Goal: Task Accomplishment & Management: Manage account settings

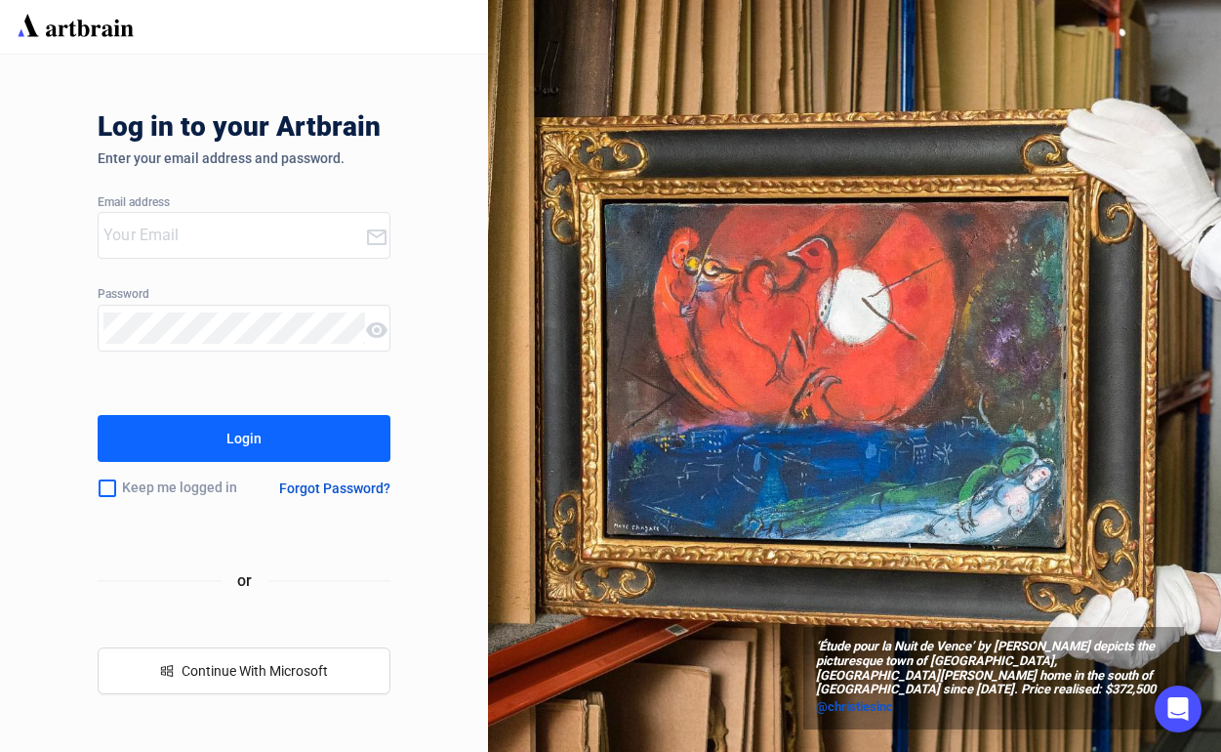
type input "[EMAIL_ADDRESS][DOMAIN_NAME]"
click at [229, 431] on div "Login" at bounding box center [243, 438] width 35 height 31
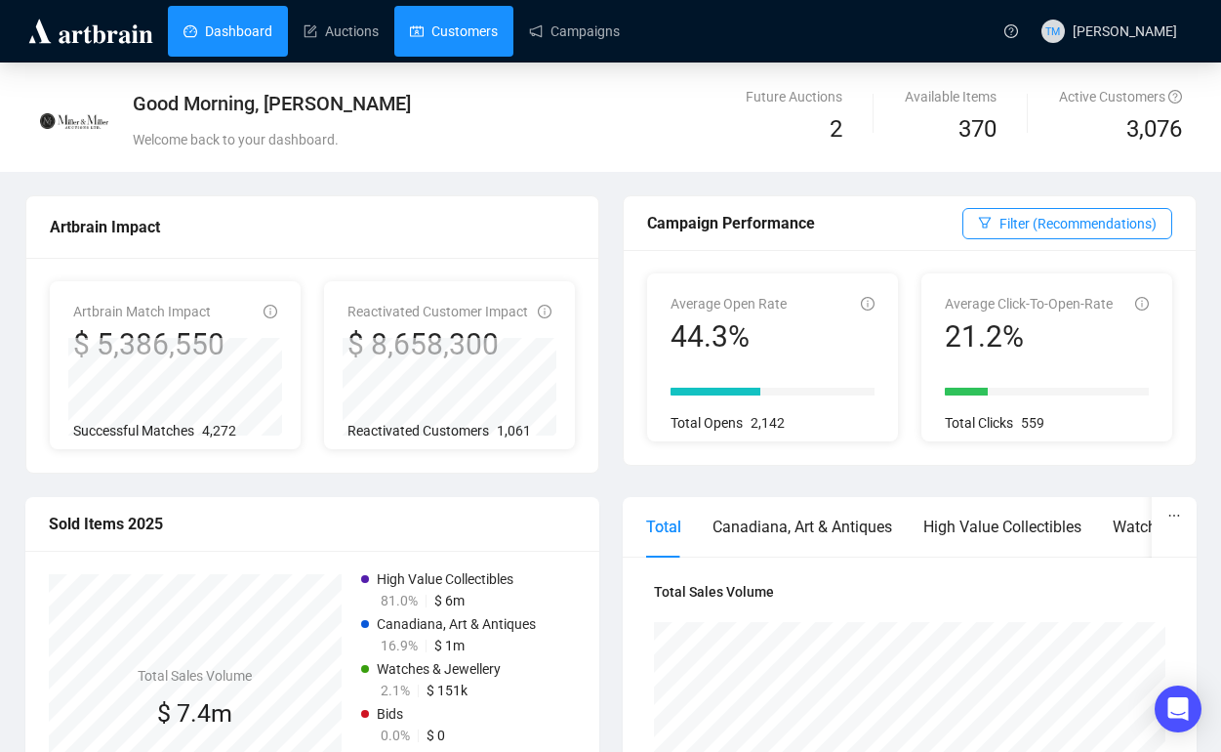
click at [462, 8] on link "Customers" at bounding box center [454, 31] width 88 height 51
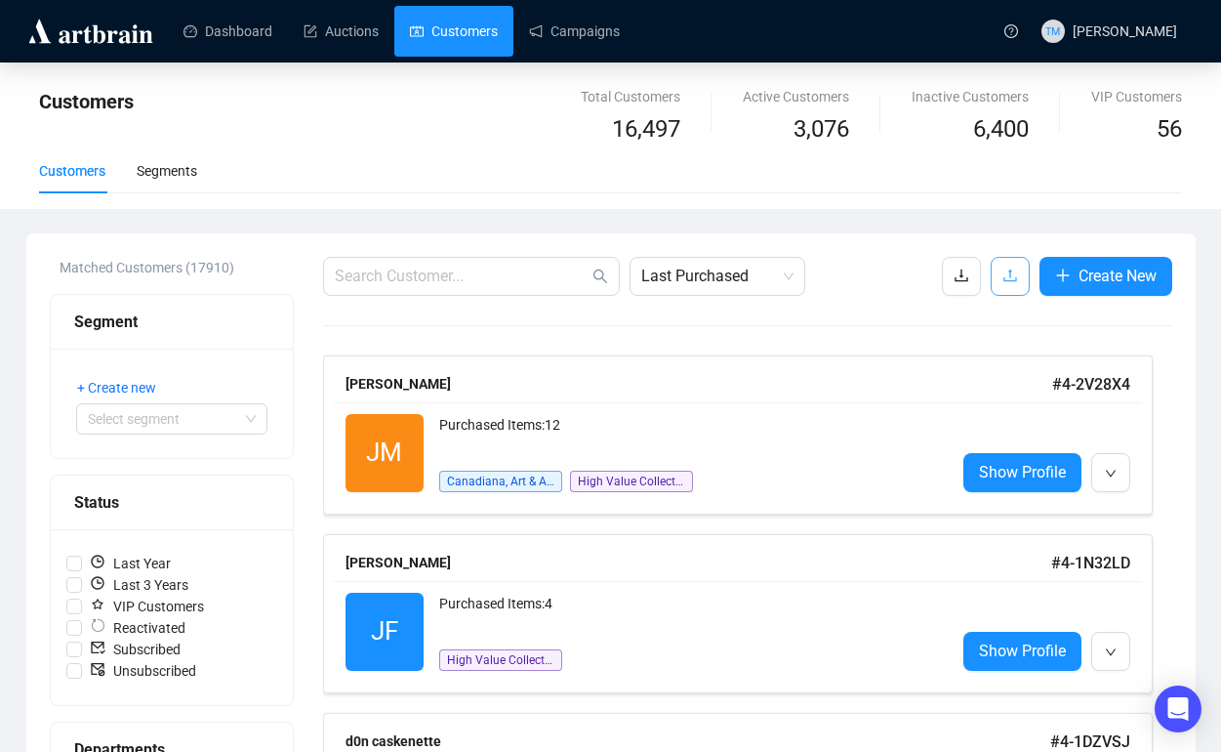
click at [1009, 275] on icon "upload" at bounding box center [1010, 275] width 16 height 16
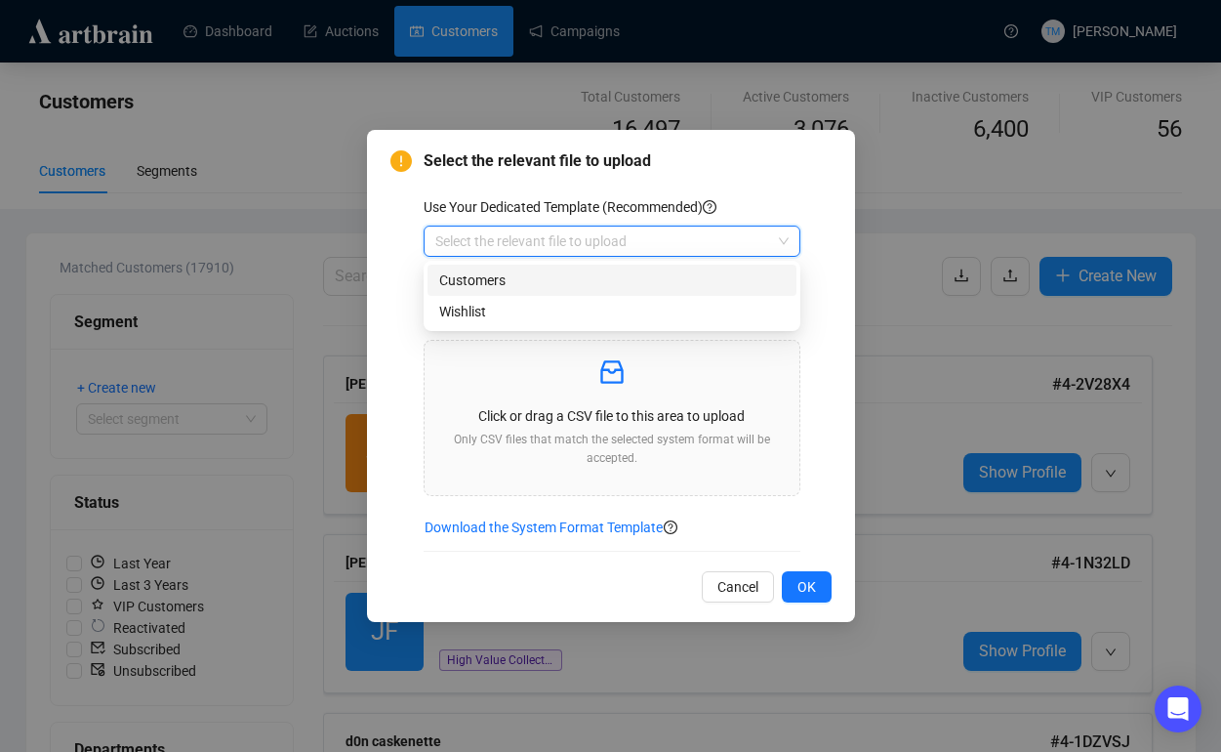
click at [658, 236] on input "search" at bounding box center [603, 240] width 336 height 29
click at [615, 271] on div "Customers" at bounding box center [612, 279] width 346 height 21
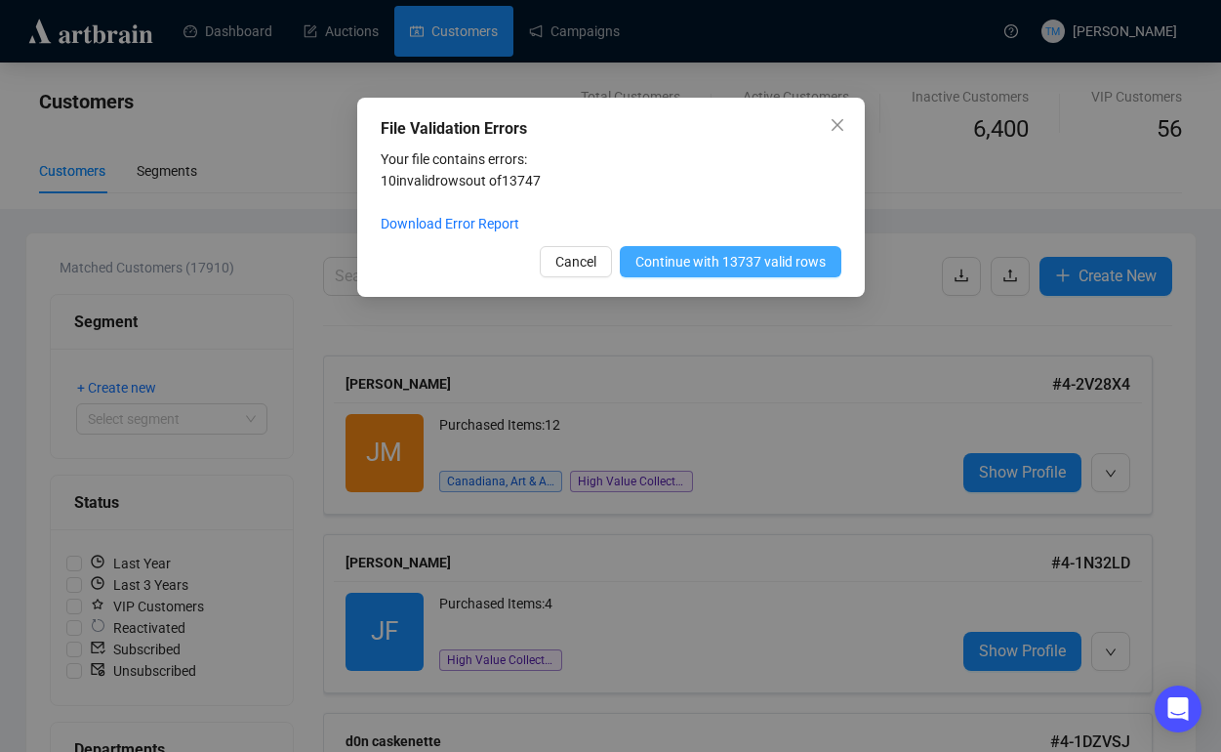
click at [759, 264] on span "Continue with 13737 valid rows" at bounding box center [730, 261] width 190 height 21
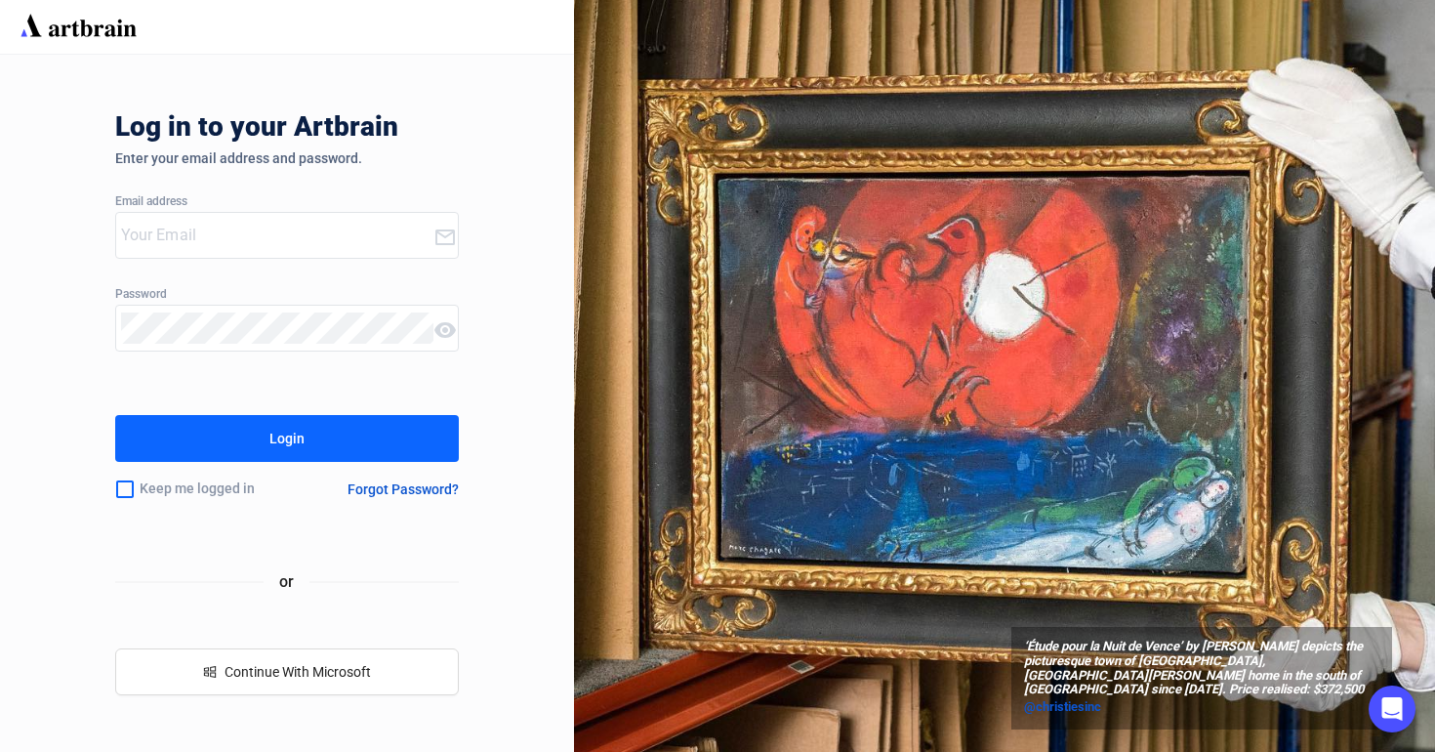
type input "[EMAIL_ADDRESS][DOMAIN_NAME]"
click at [258, 433] on button "Login" at bounding box center [287, 438] width 345 height 47
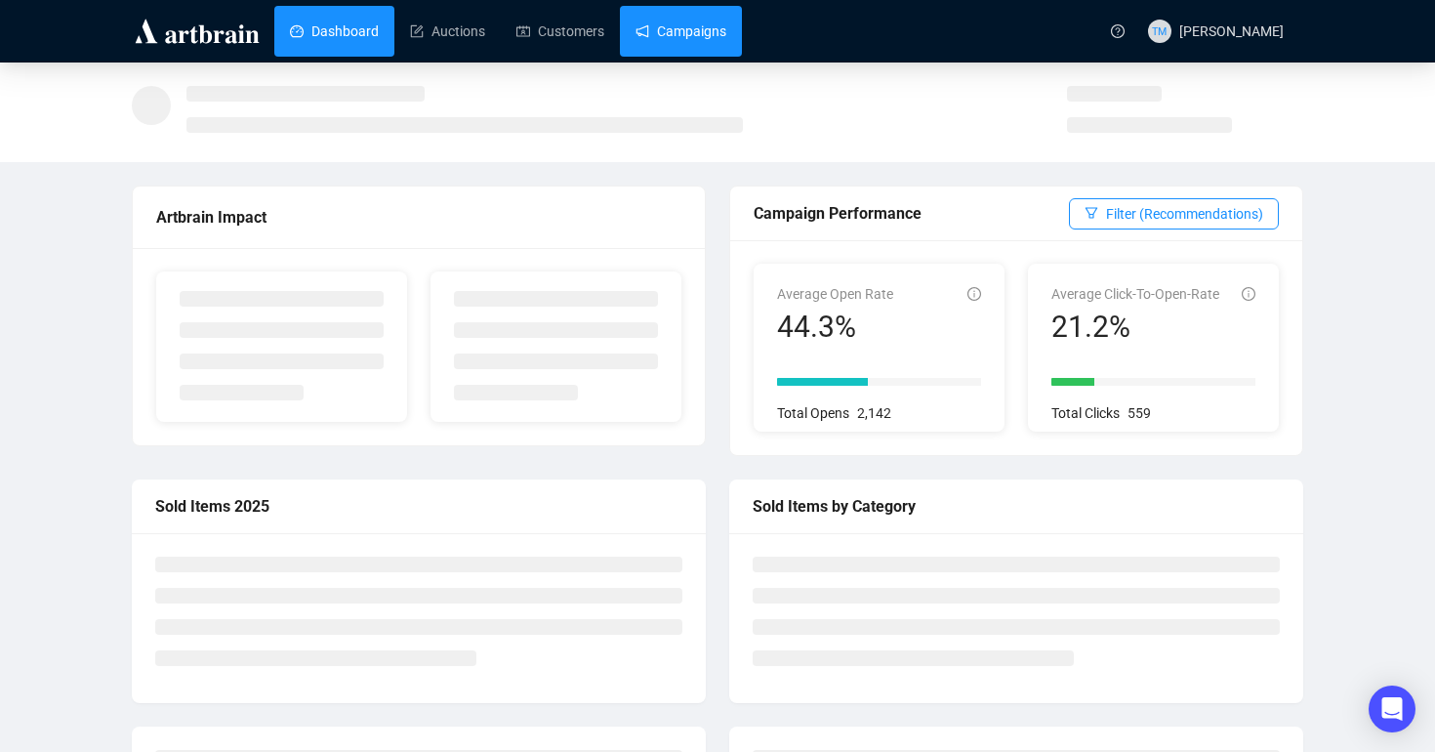
click at [681, 32] on link "Campaigns" at bounding box center [680, 31] width 91 height 51
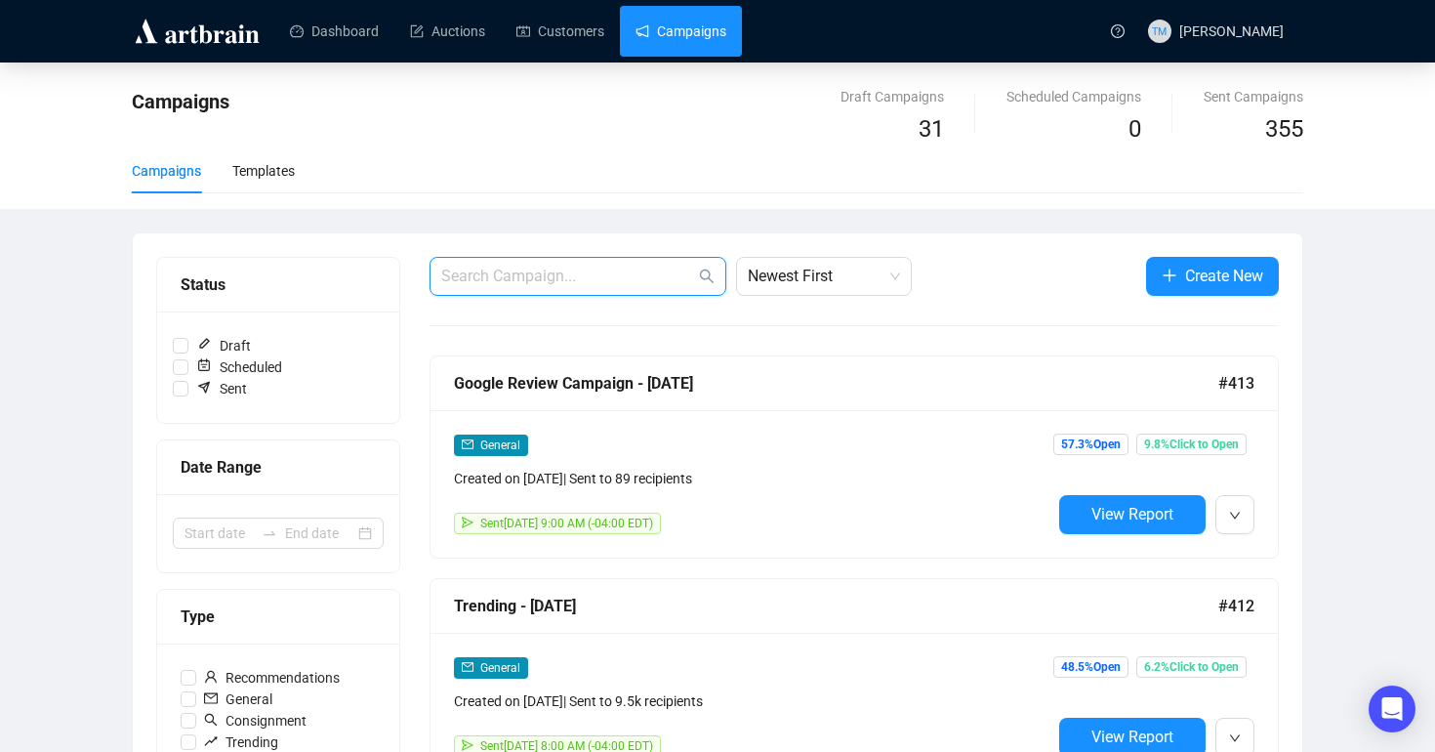
click at [480, 284] on input "text" at bounding box center [568, 275] width 254 height 23
type input "bno"
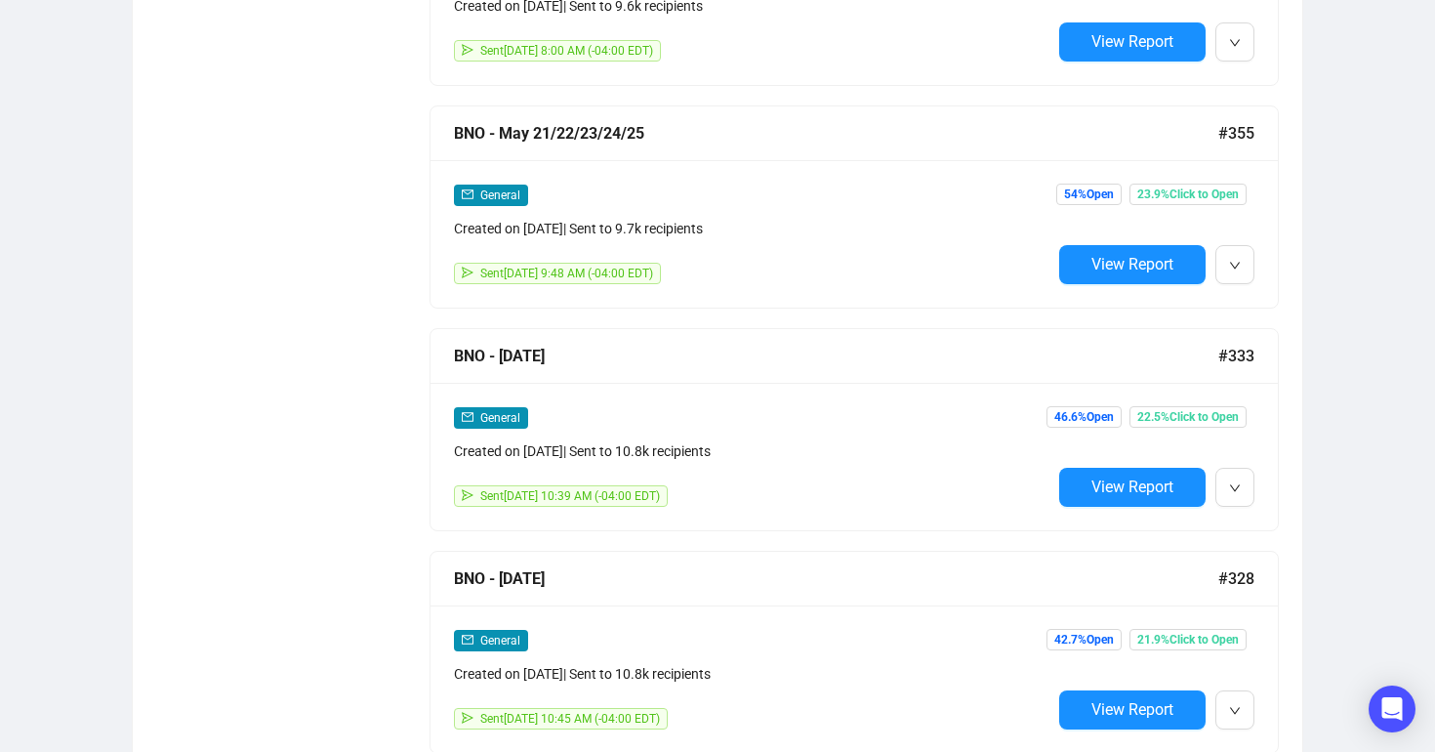
scroll to position [1584, 0]
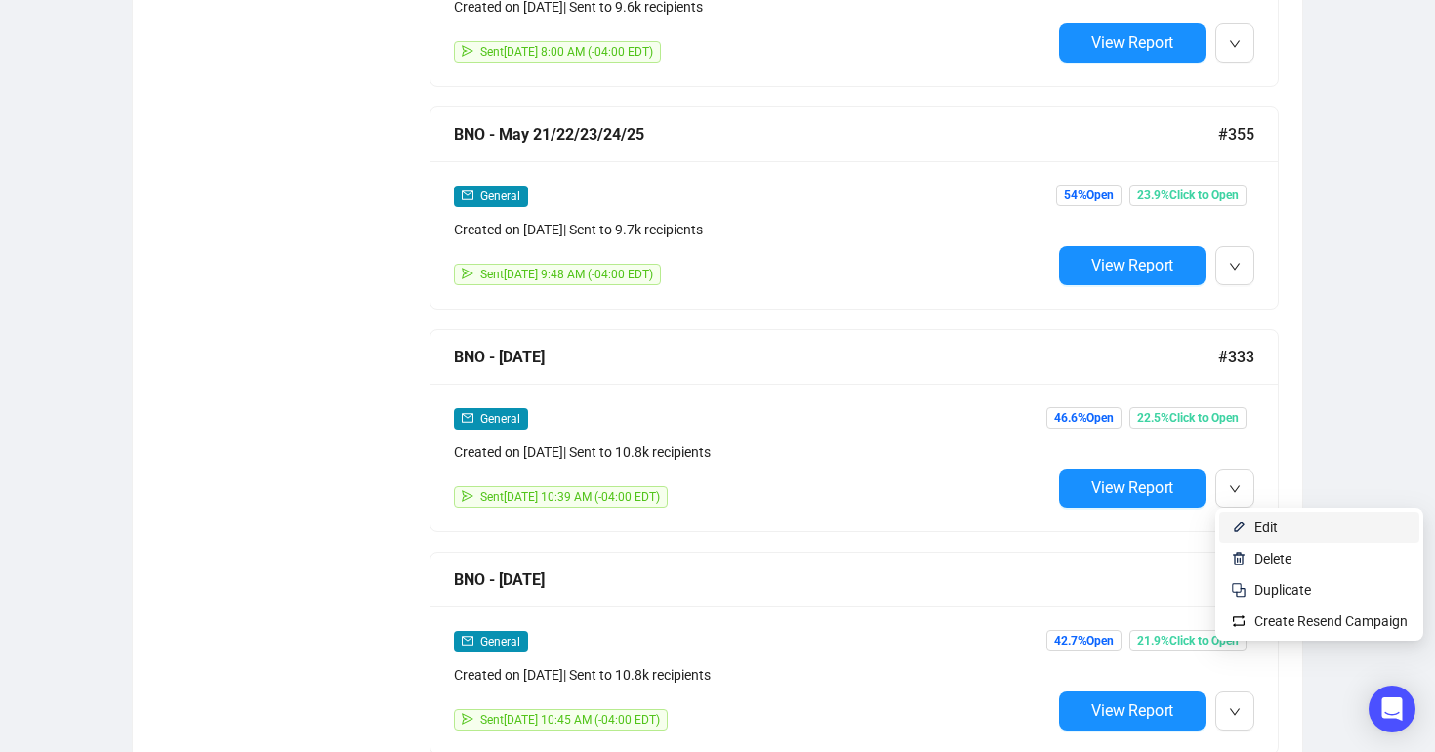
click at [1249, 523] on li "Edit" at bounding box center [1319, 526] width 200 height 31
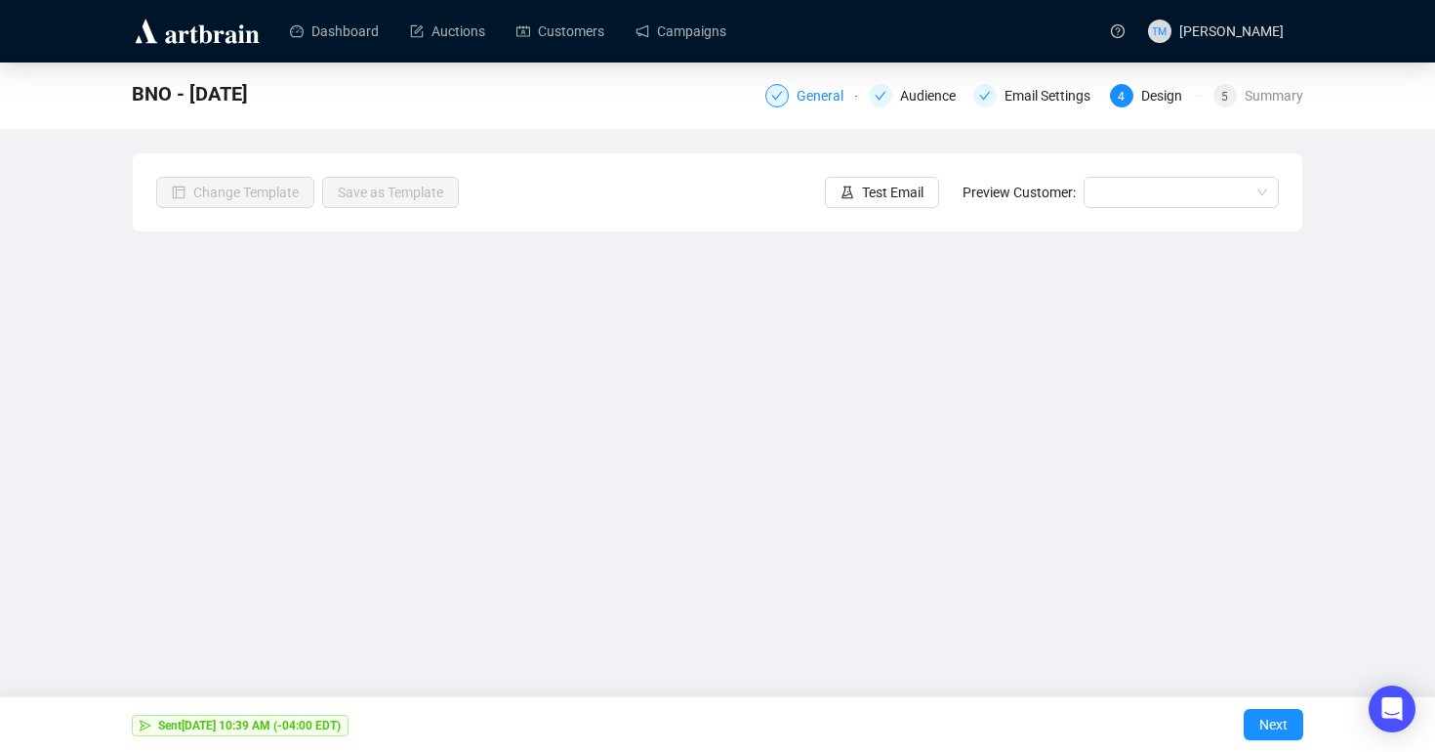
click at [819, 95] on div "General" at bounding box center [825, 95] width 59 height 23
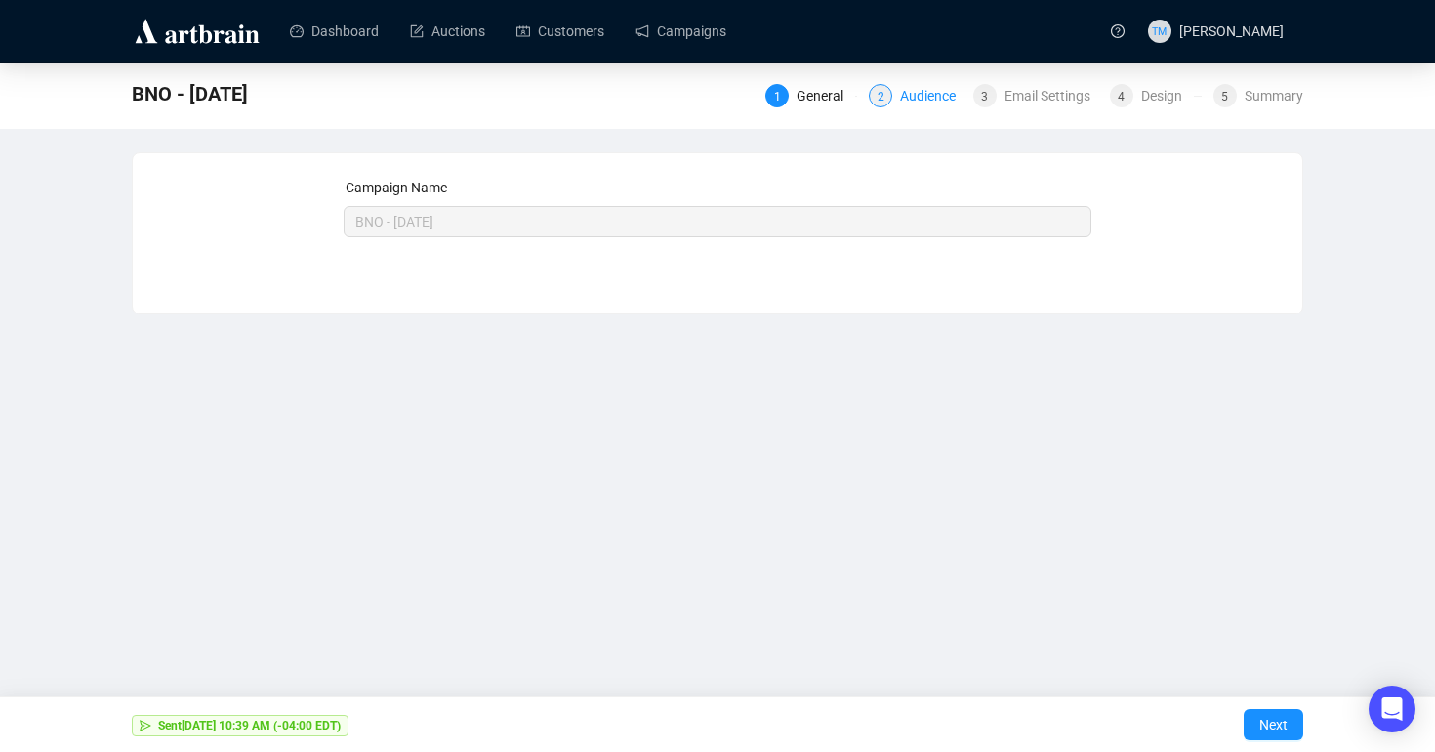
click at [910, 97] on div "Audience" at bounding box center [933, 95] width 67 height 23
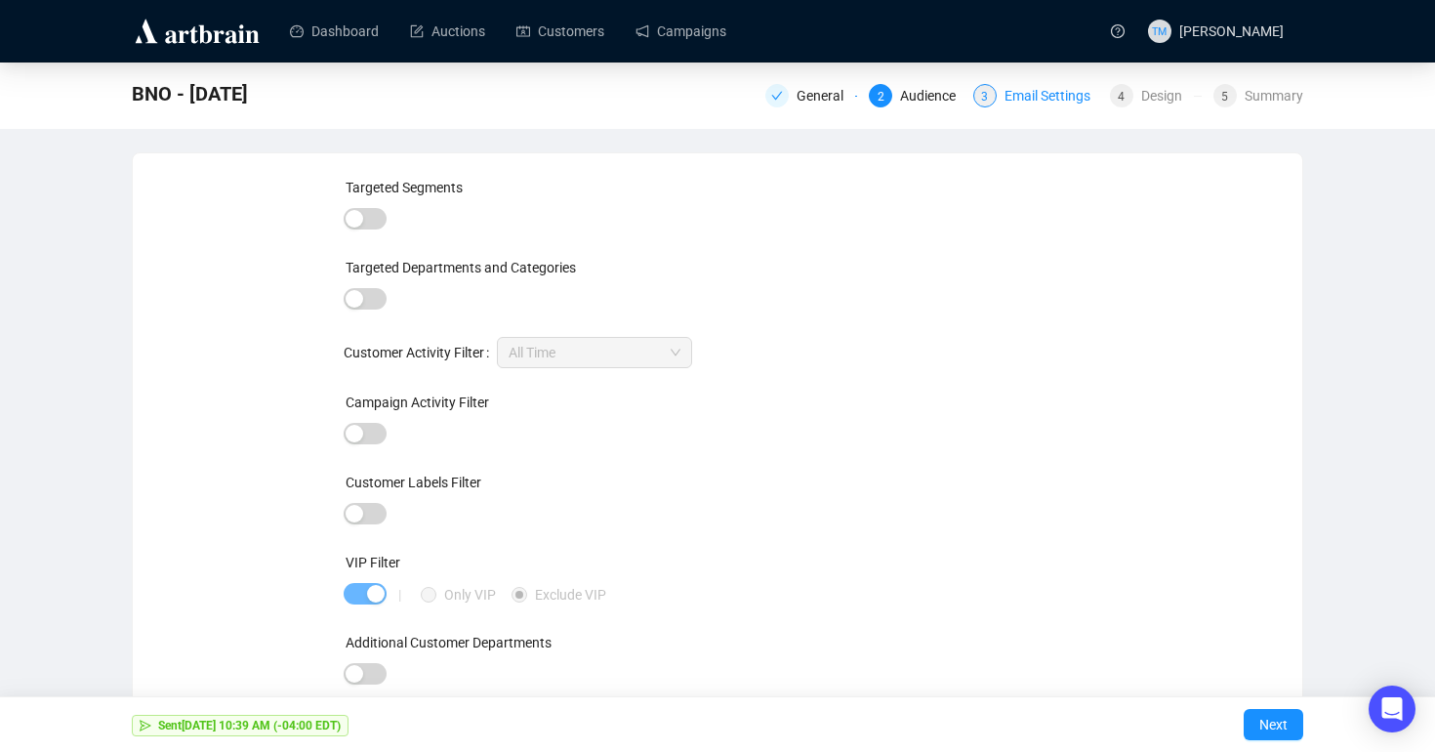
click at [1029, 88] on div "Email Settings" at bounding box center [1053, 95] width 98 height 23
